Goal: Information Seeking & Learning: Learn about a topic

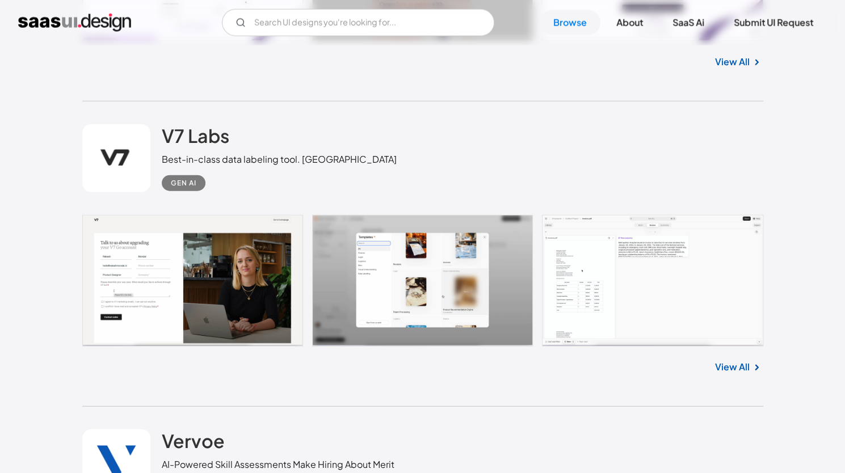
scroll to position [4135, 0]
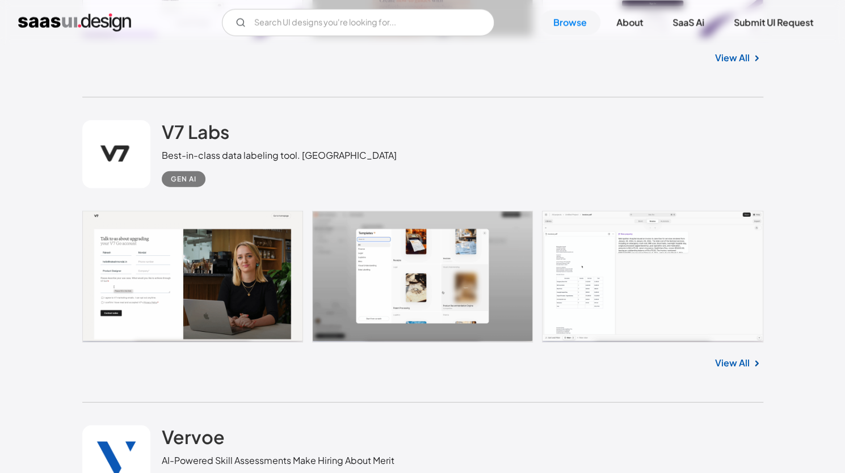
click at [748, 360] on link "View All" at bounding box center [732, 363] width 35 height 14
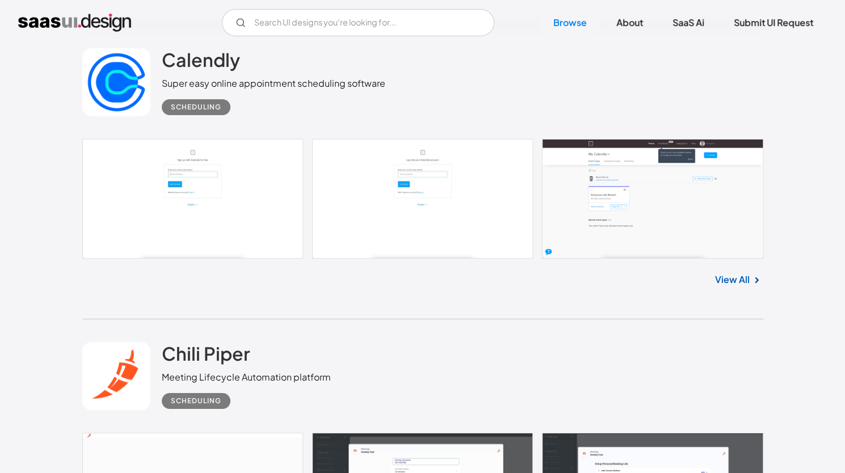
scroll to position [9964, 0]
click at [652, 189] on link at bounding box center [422, 199] width 681 height 120
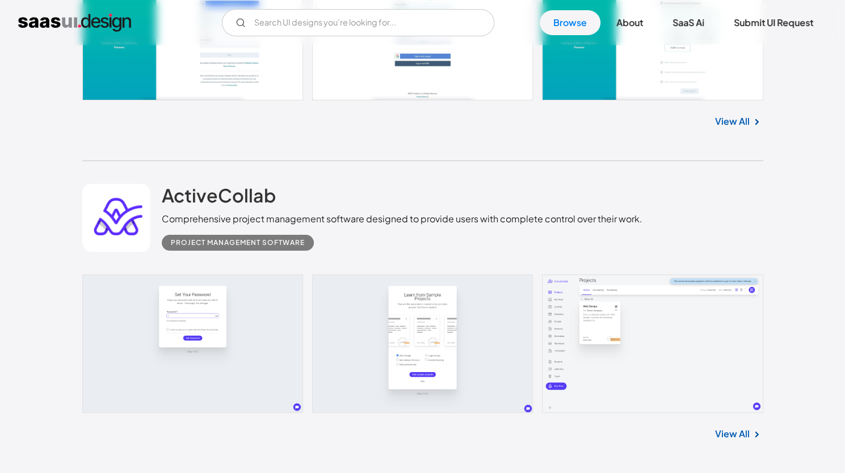
scroll to position [12580, 0]
click at [733, 426] on link "View All" at bounding box center [732, 433] width 35 height 14
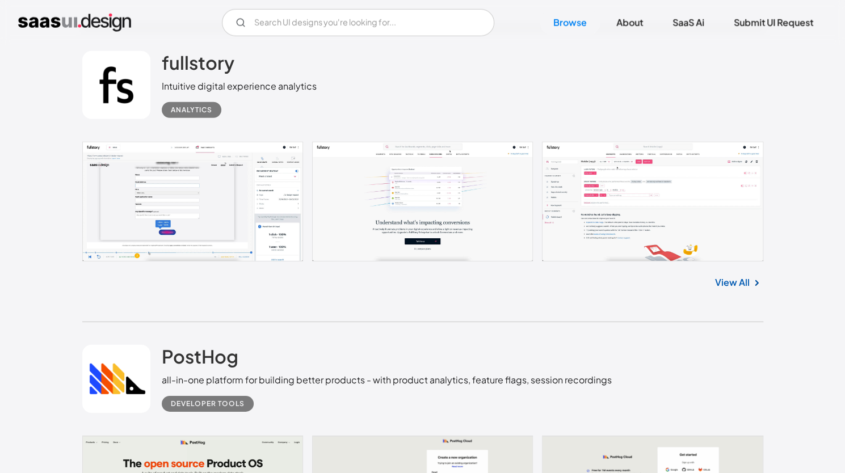
scroll to position [14508, 0]
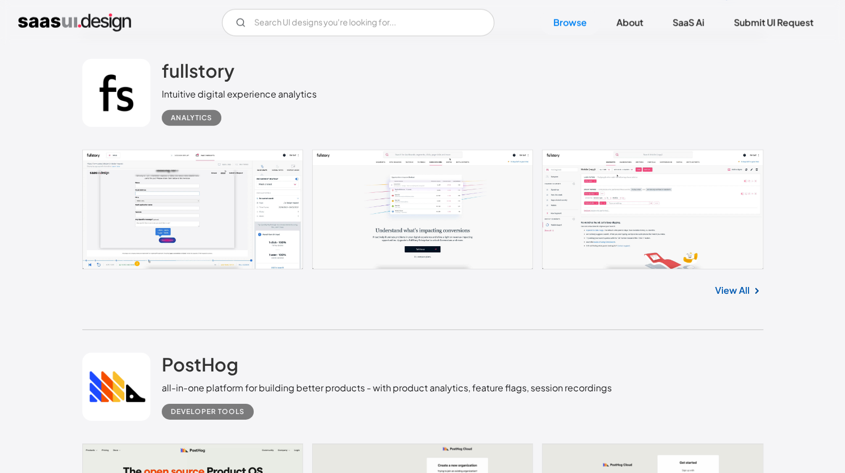
click at [742, 284] on link "View All" at bounding box center [732, 291] width 35 height 14
click at [677, 30] on link "SaaS Ai" at bounding box center [688, 22] width 59 height 25
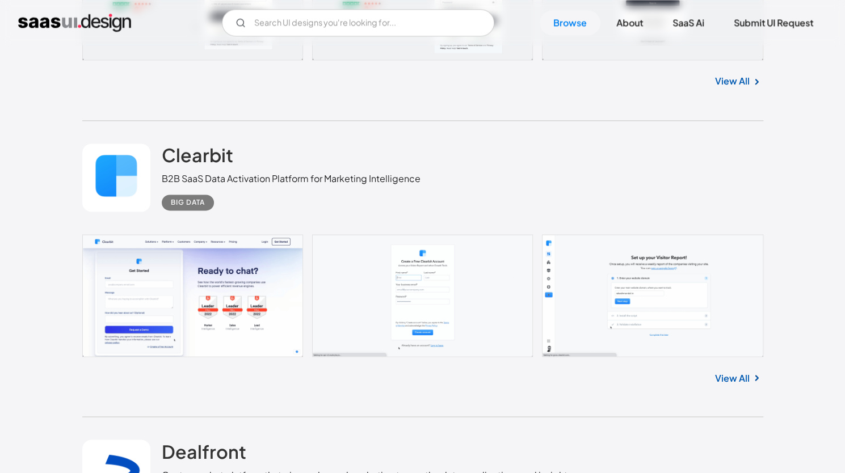
scroll to position [23751, 0]
click at [726, 370] on link "View All" at bounding box center [732, 377] width 35 height 14
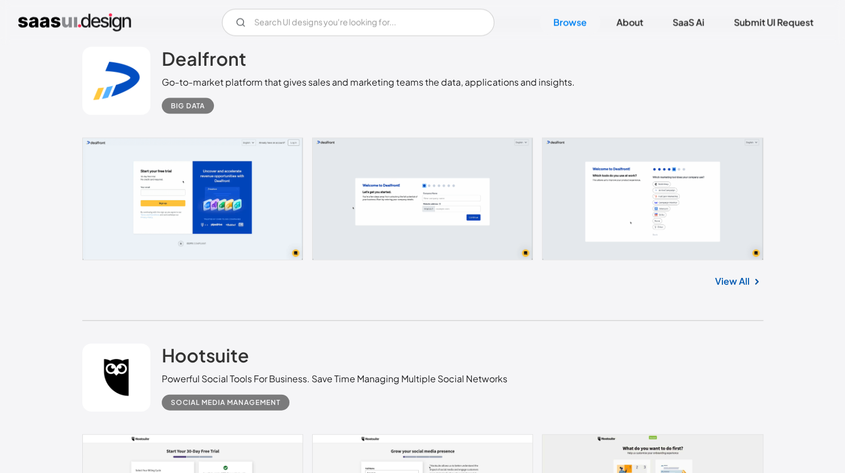
scroll to position [24165, 0]
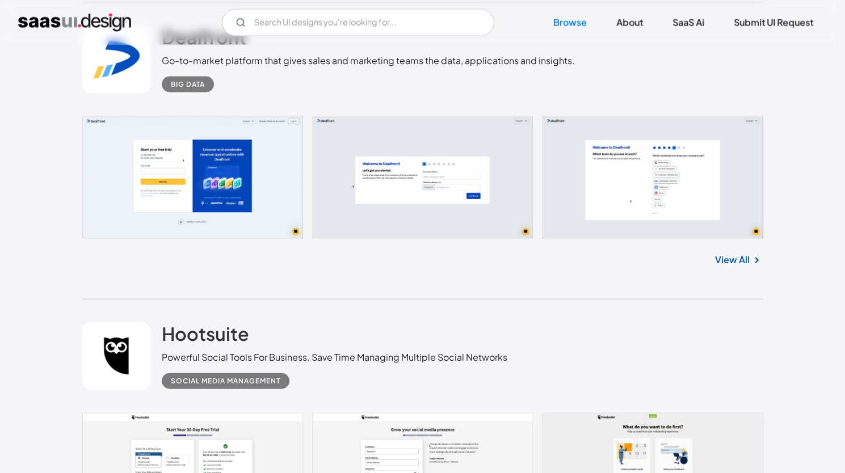
click at [736, 253] on link "View All" at bounding box center [732, 260] width 35 height 14
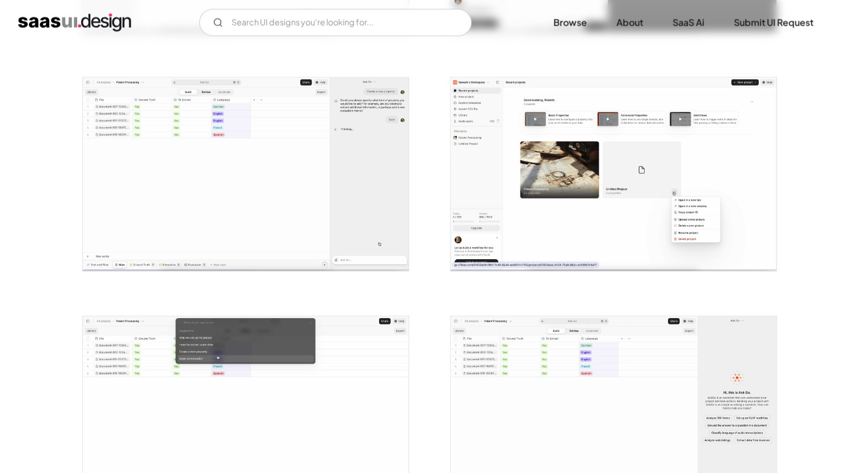
scroll to position [1620, 0]
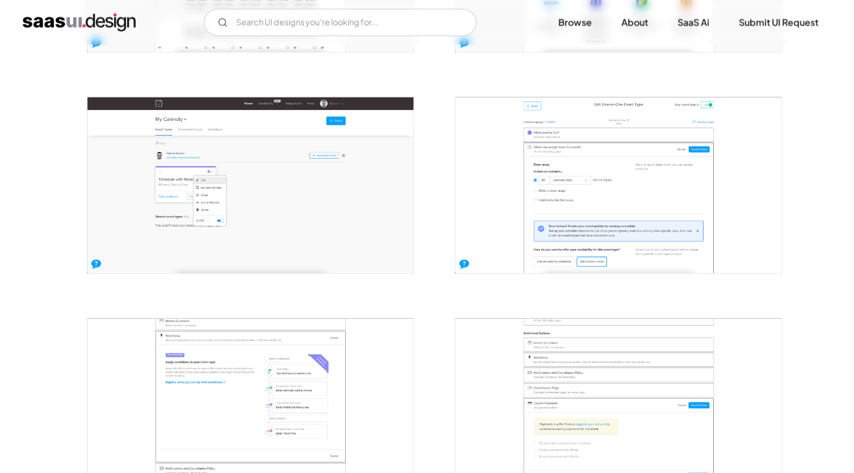
scroll to position [1273, 0]
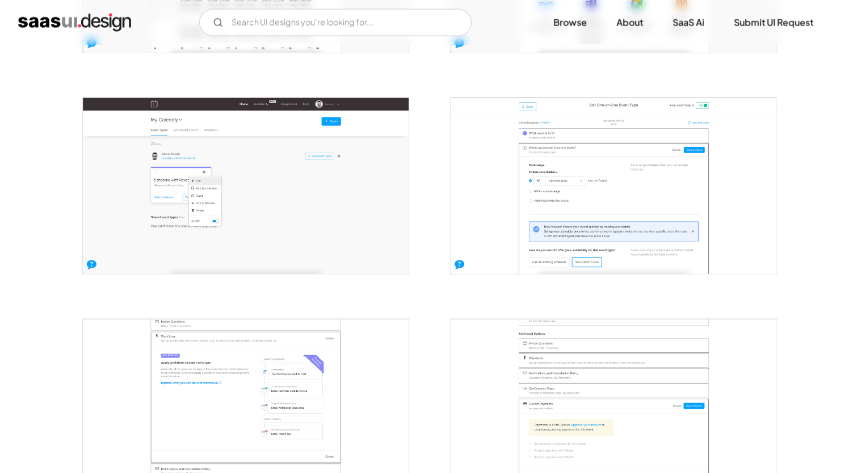
click at [575, 185] on img "open lightbox" at bounding box center [614, 185] width 326 height 175
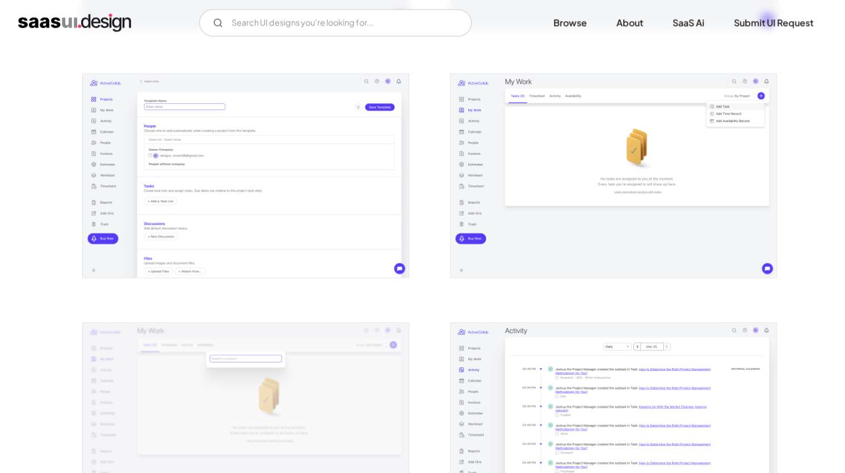
scroll to position [690, 0]
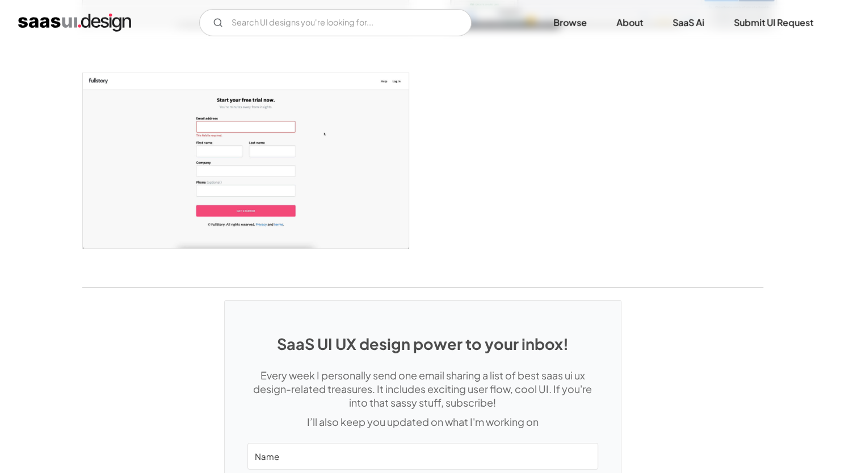
scroll to position [2217, 0]
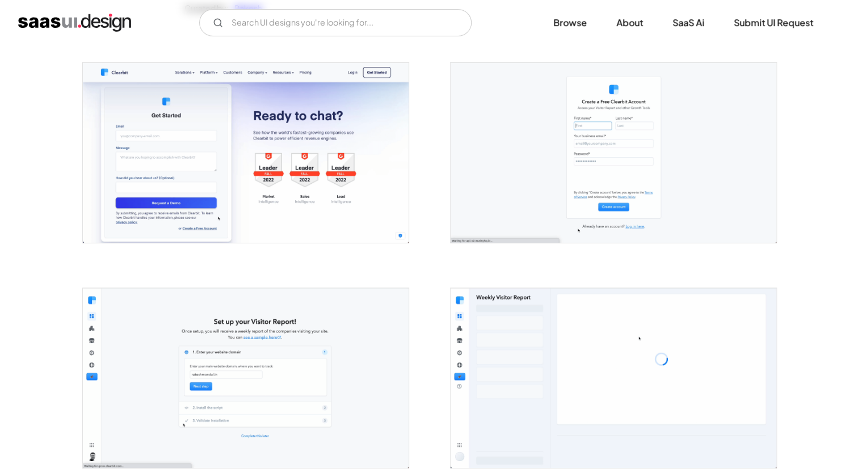
scroll to position [143, 0]
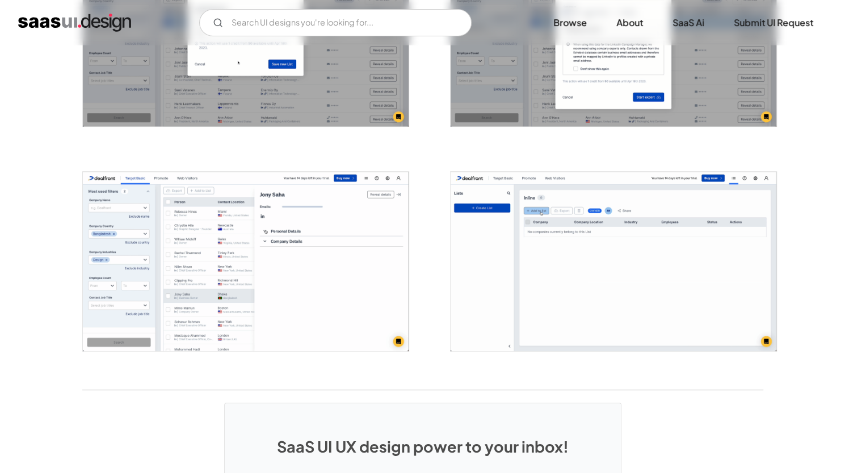
scroll to position [2573, 0]
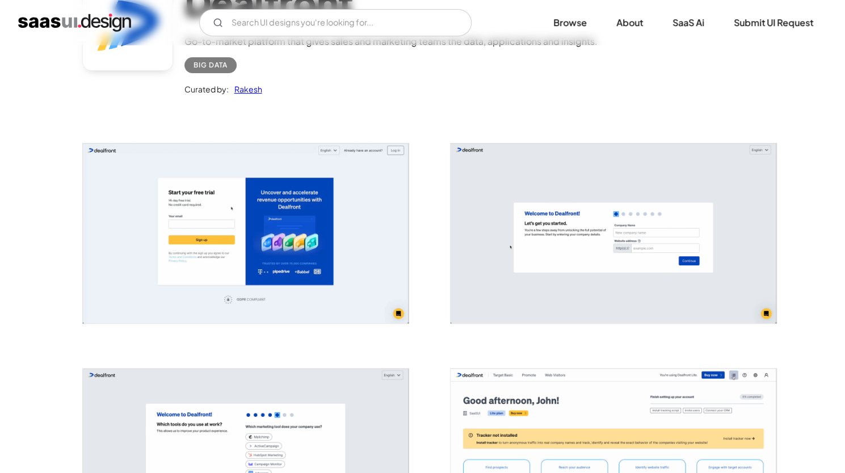
scroll to position [0, 0]
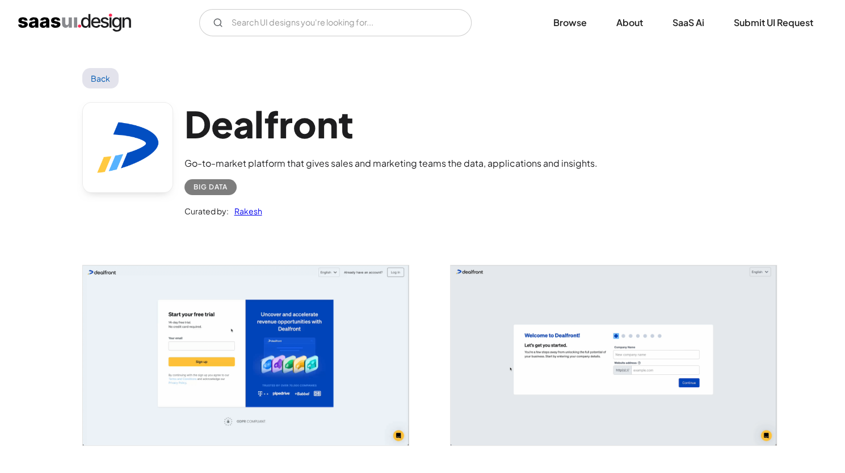
click at [84, 24] on img "home" at bounding box center [74, 23] width 113 height 18
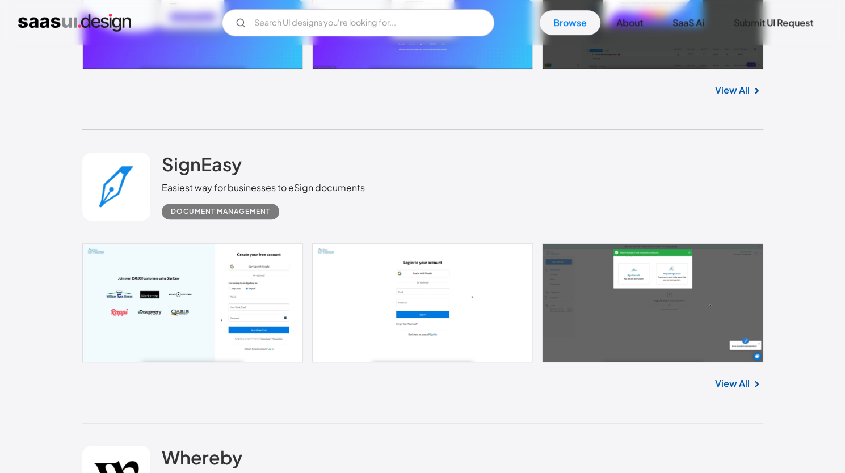
scroll to position [3061, 0]
